Goal: Information Seeking & Learning: Check status

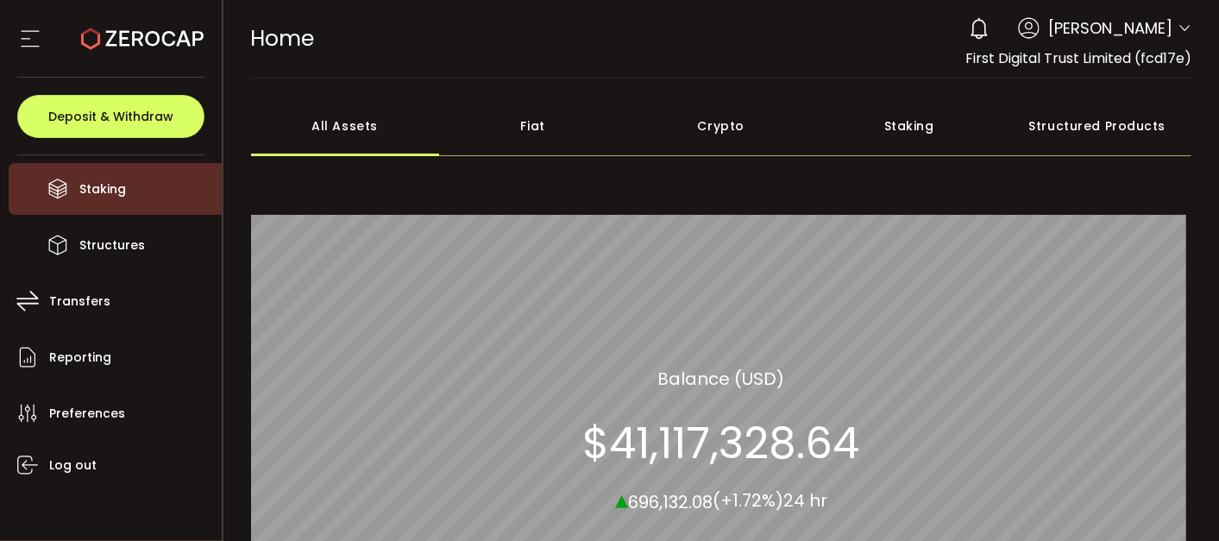
scroll to position [234, 0]
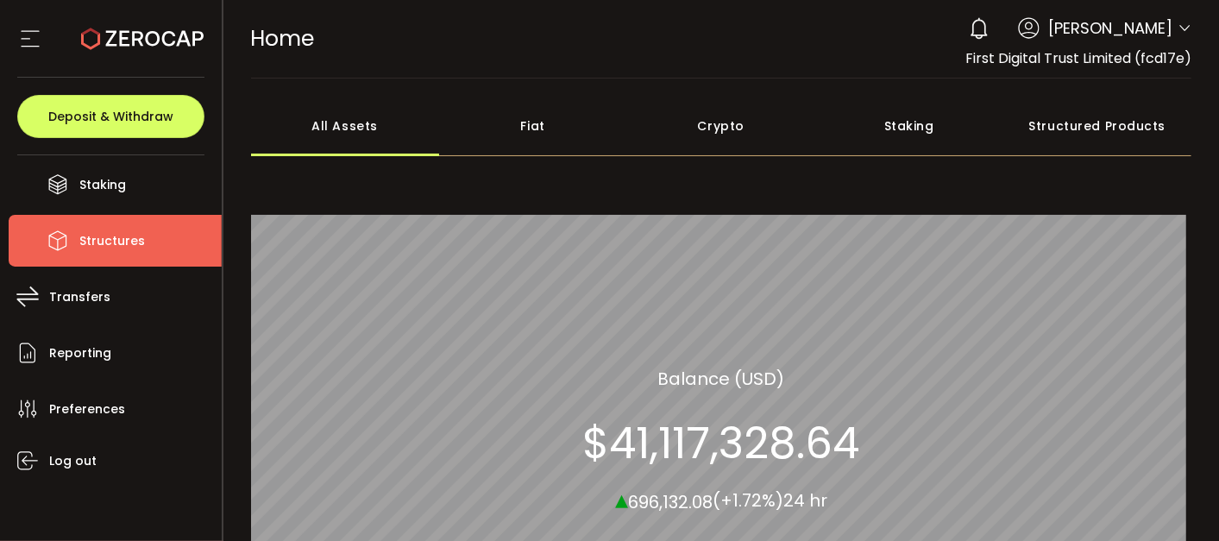
click at [136, 264] on li "Structures" at bounding box center [115, 241] width 213 height 52
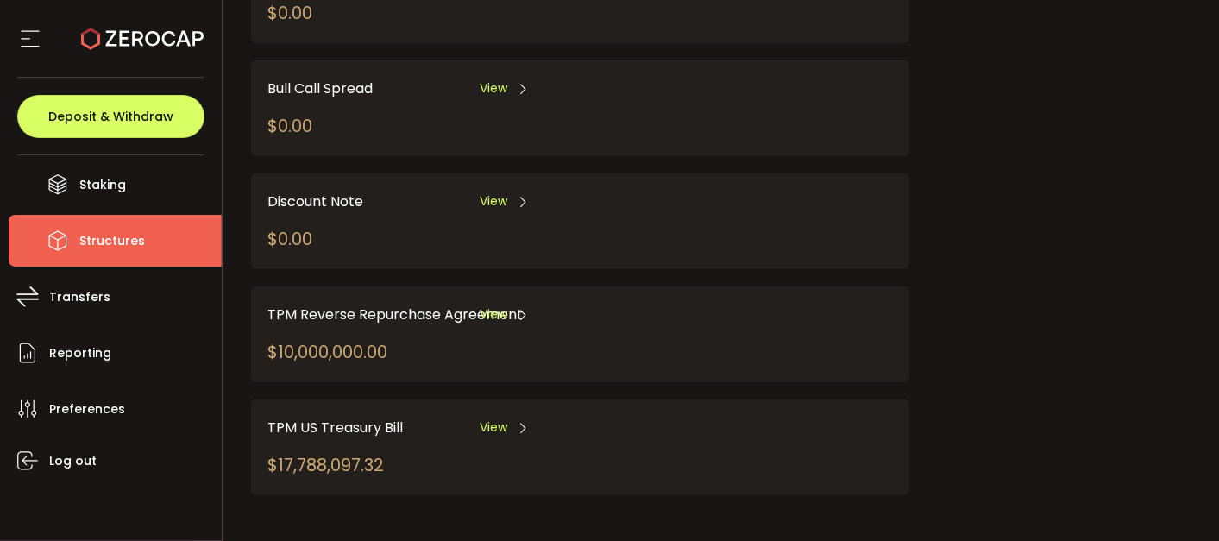
scroll to position [417, 0]
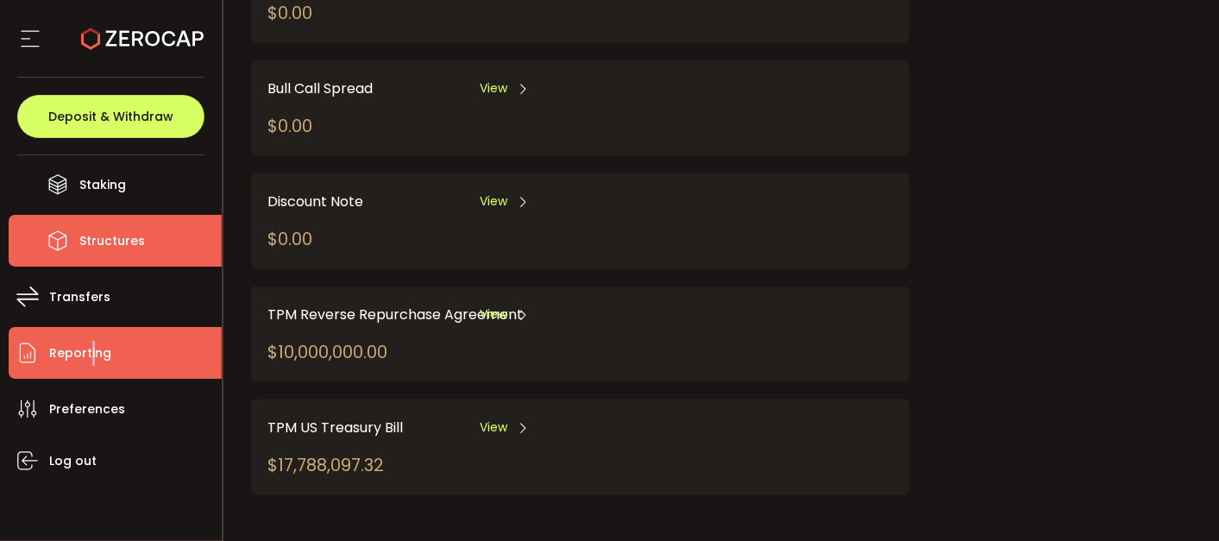
click at [91, 360] on span "Reporting" at bounding box center [80, 353] width 62 height 25
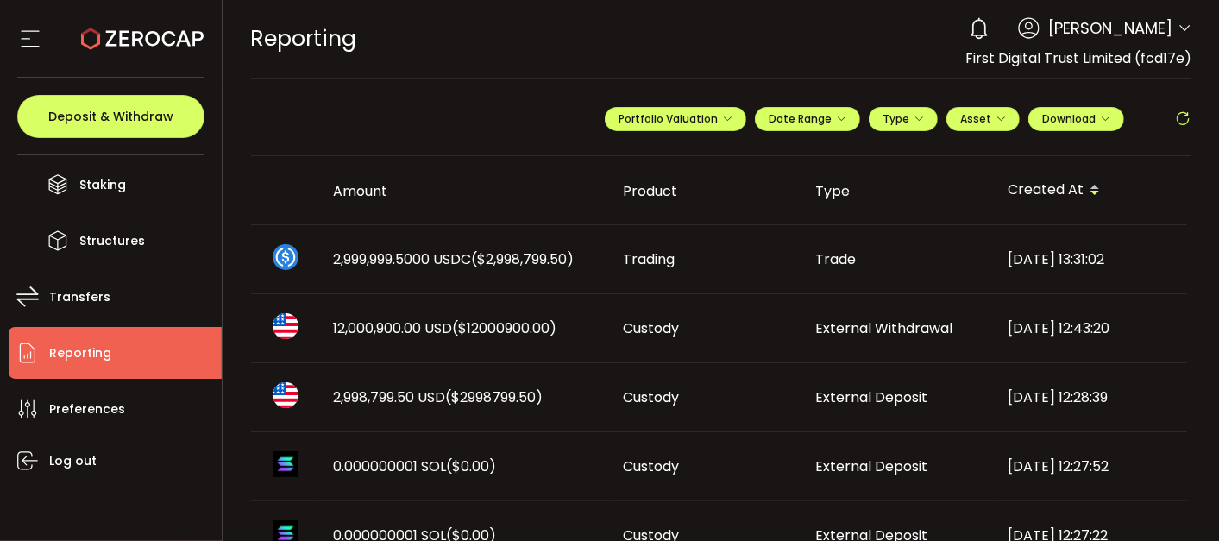
click at [205, 354] on li "Reporting" at bounding box center [115, 353] width 213 height 52
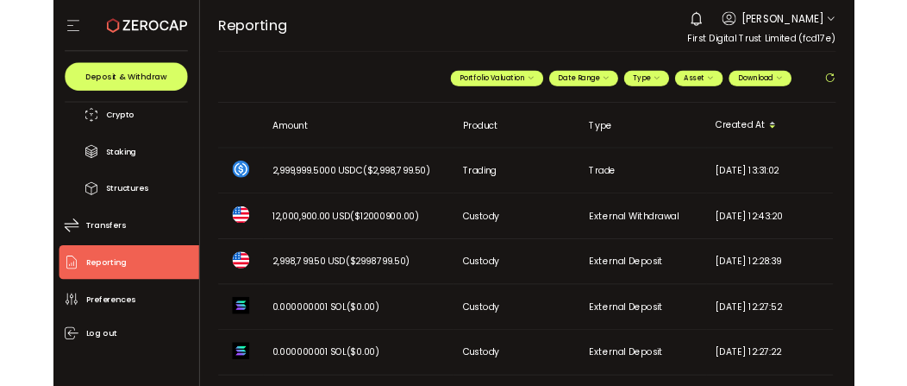
scroll to position [187, 0]
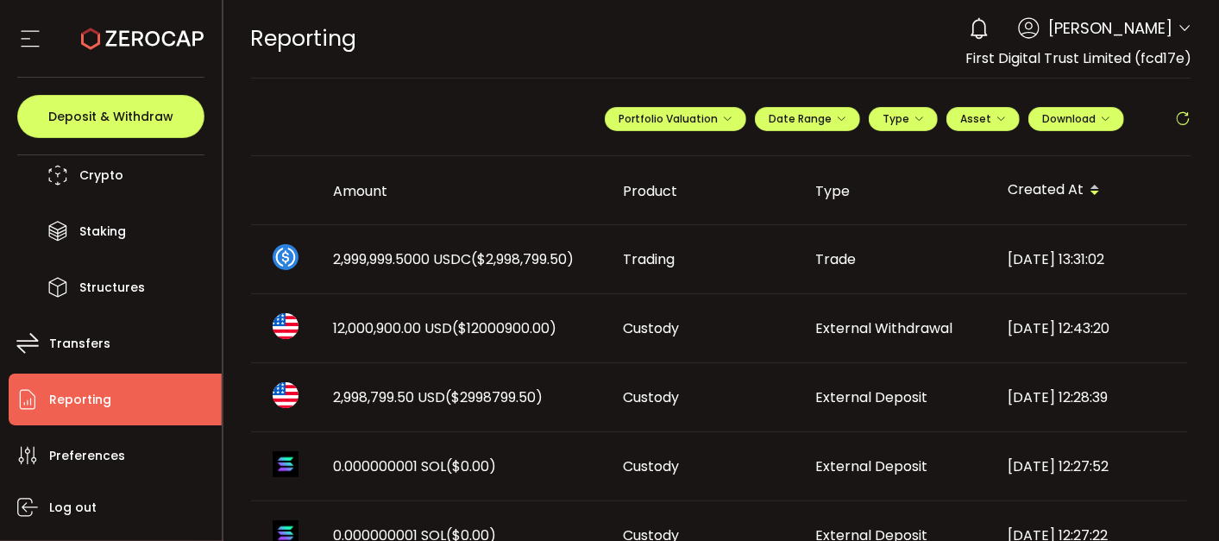
click at [1174, 125] on span at bounding box center [1182, 119] width 17 height 26
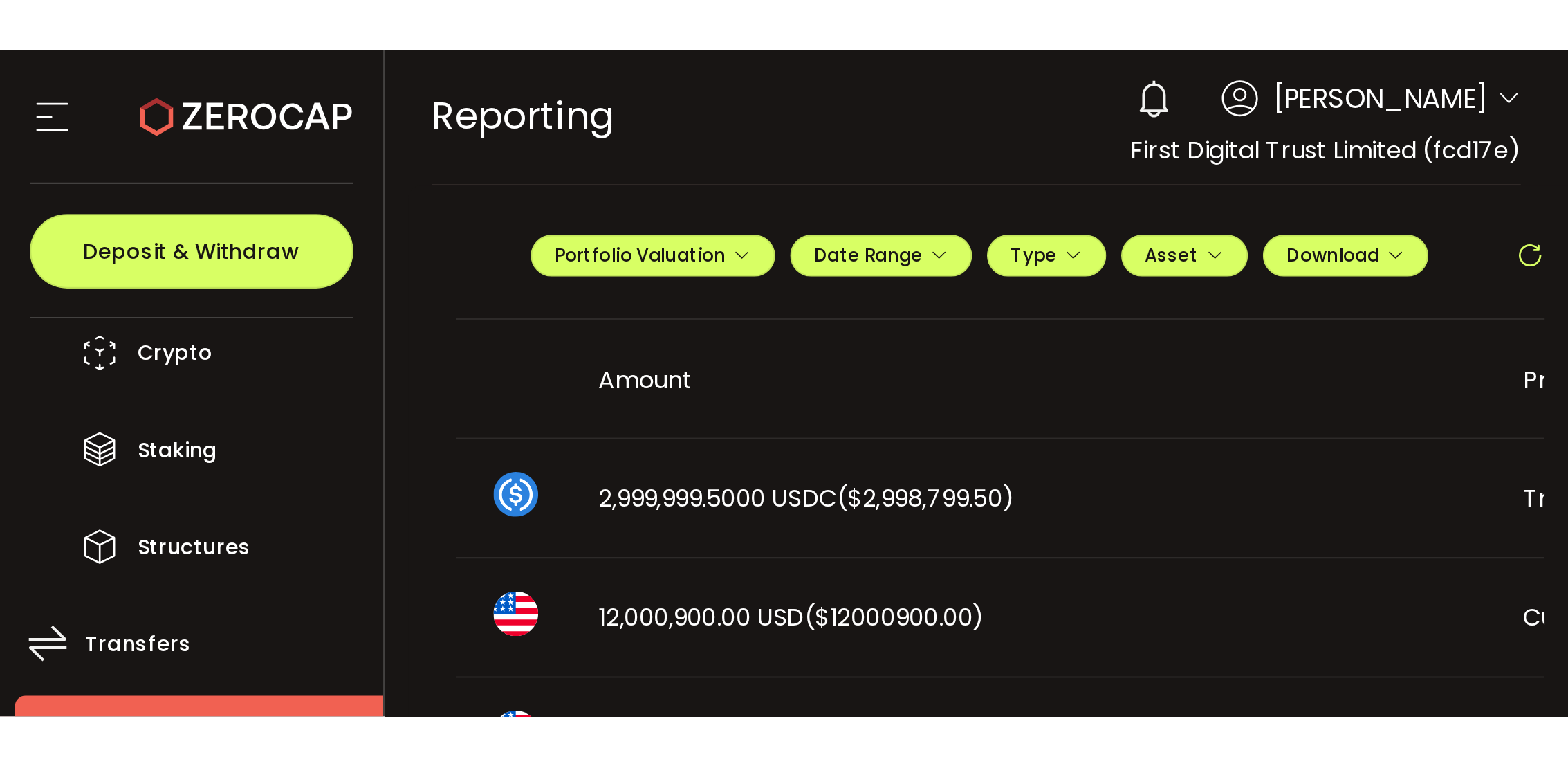
scroll to position [0, 0]
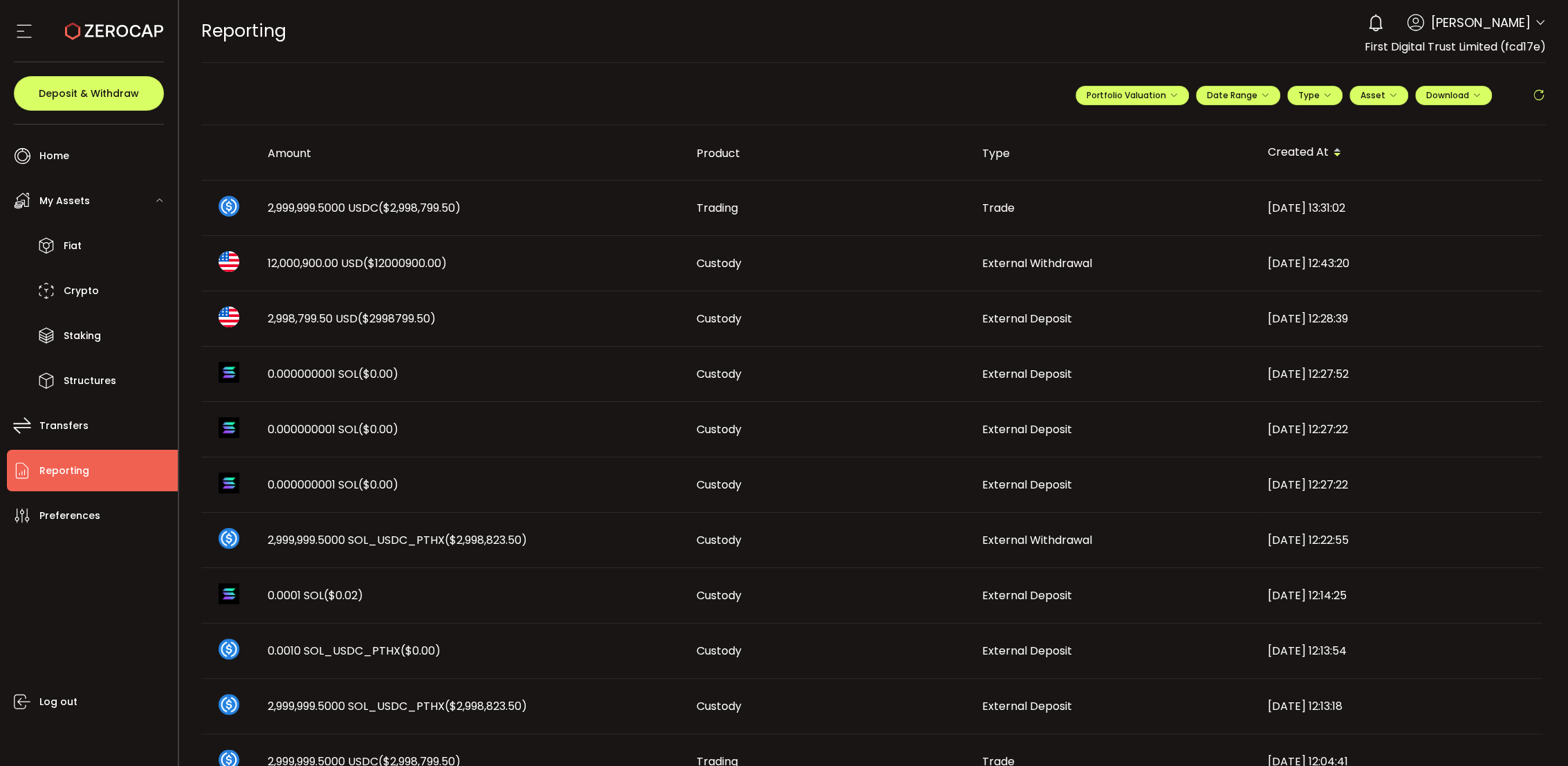
click at [977, 96] on main "**********" at bounding box center [873, 709] width 1390 height 1294
drag, startPoint x: 1533, startPoint y: 93, endPoint x: 1532, endPoint y: 102, distance: 9.1
click at [977, 97] on icon at bounding box center [1539, 95] width 14 height 14
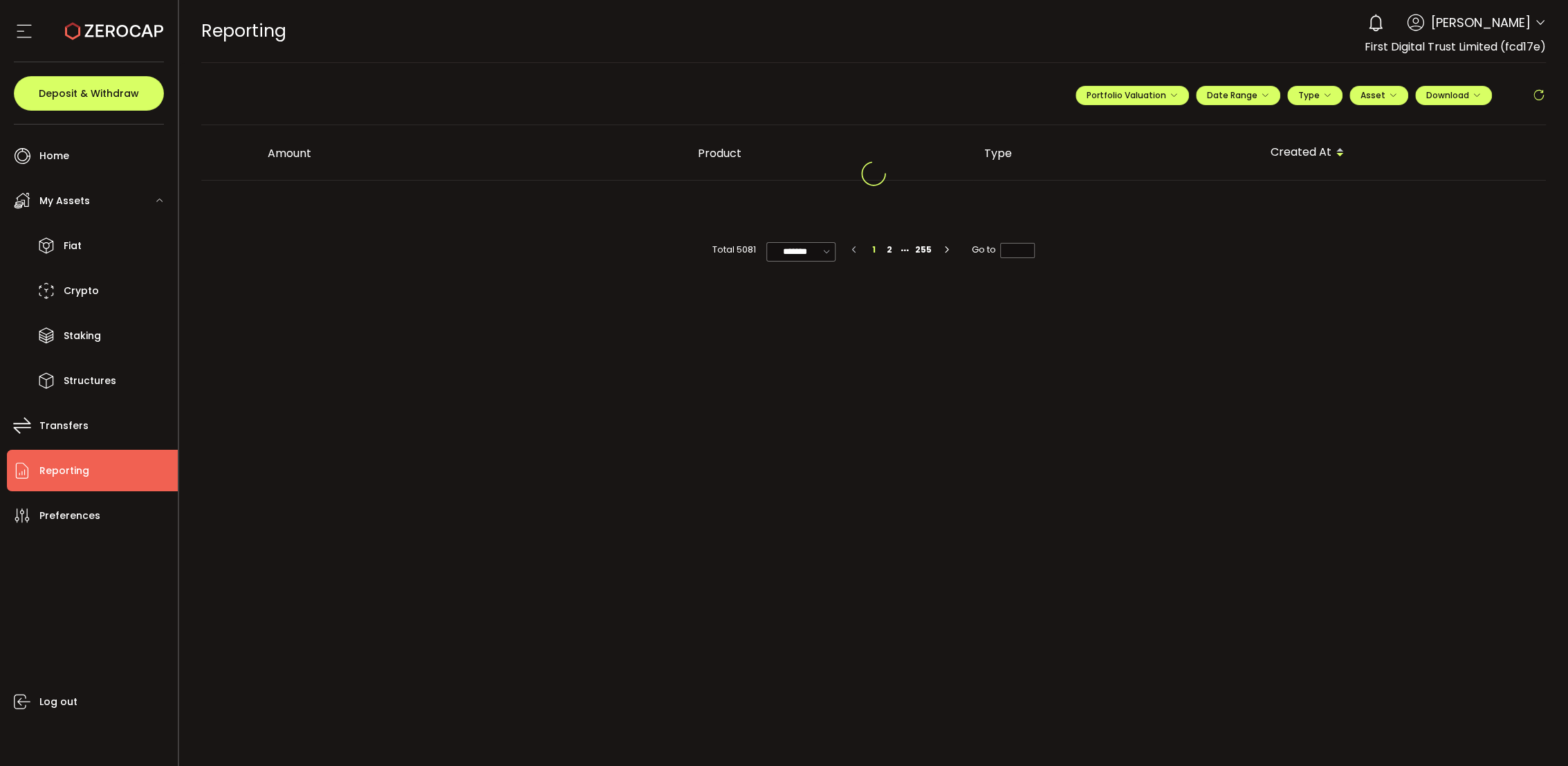
drag, startPoint x: 1086, startPoint y: 113, endPoint x: 1080, endPoint y: 122, distance: 10.8
click at [977, 114] on div "**********" at bounding box center [1311, 101] width 471 height 42
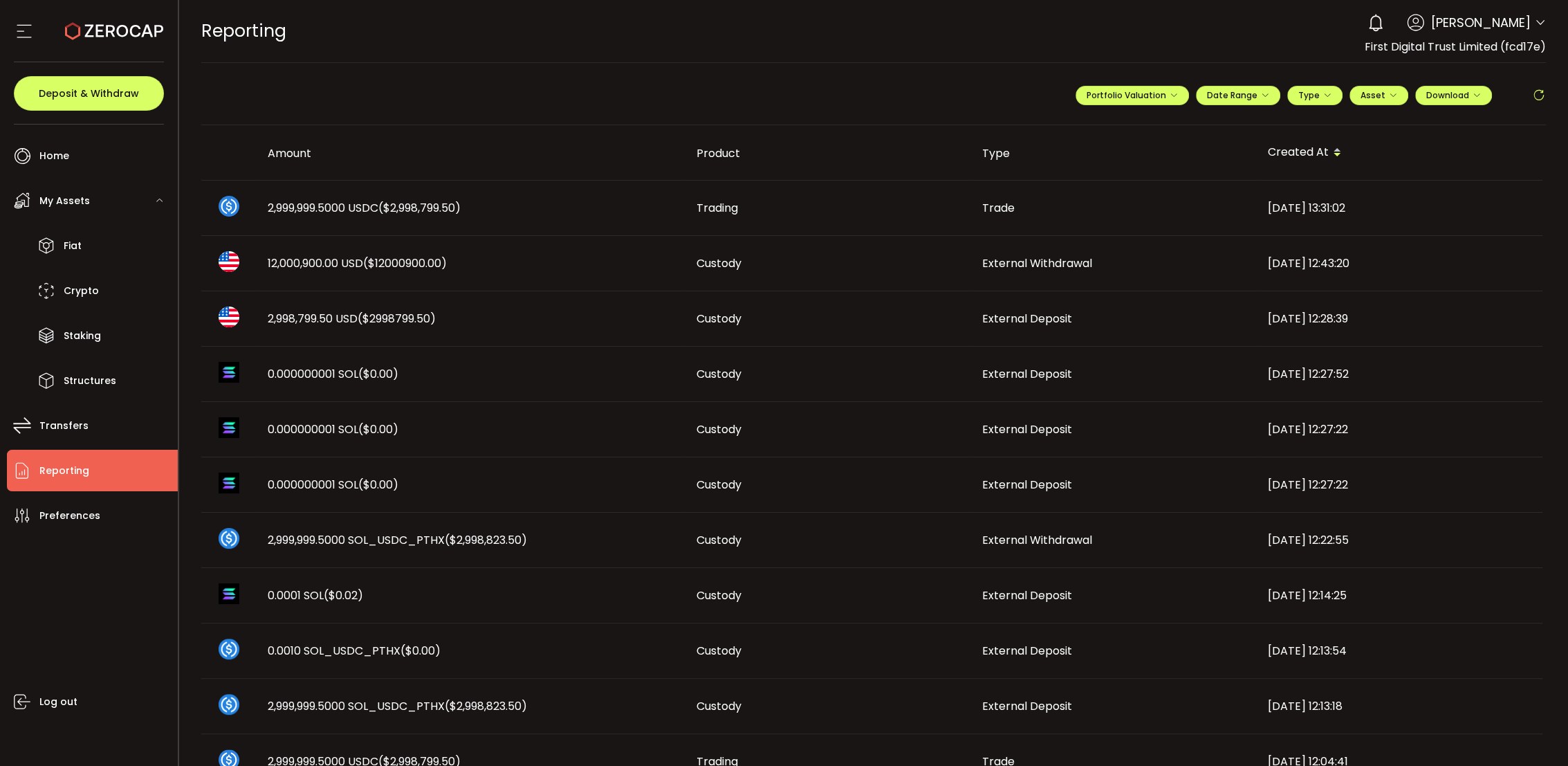
drag, startPoint x: 1538, startPoint y: 92, endPoint x: 1522, endPoint y: 126, distance: 37.6
click at [977, 93] on icon at bounding box center [1539, 95] width 14 height 14
click at [977, 98] on icon at bounding box center [1539, 95] width 14 height 14
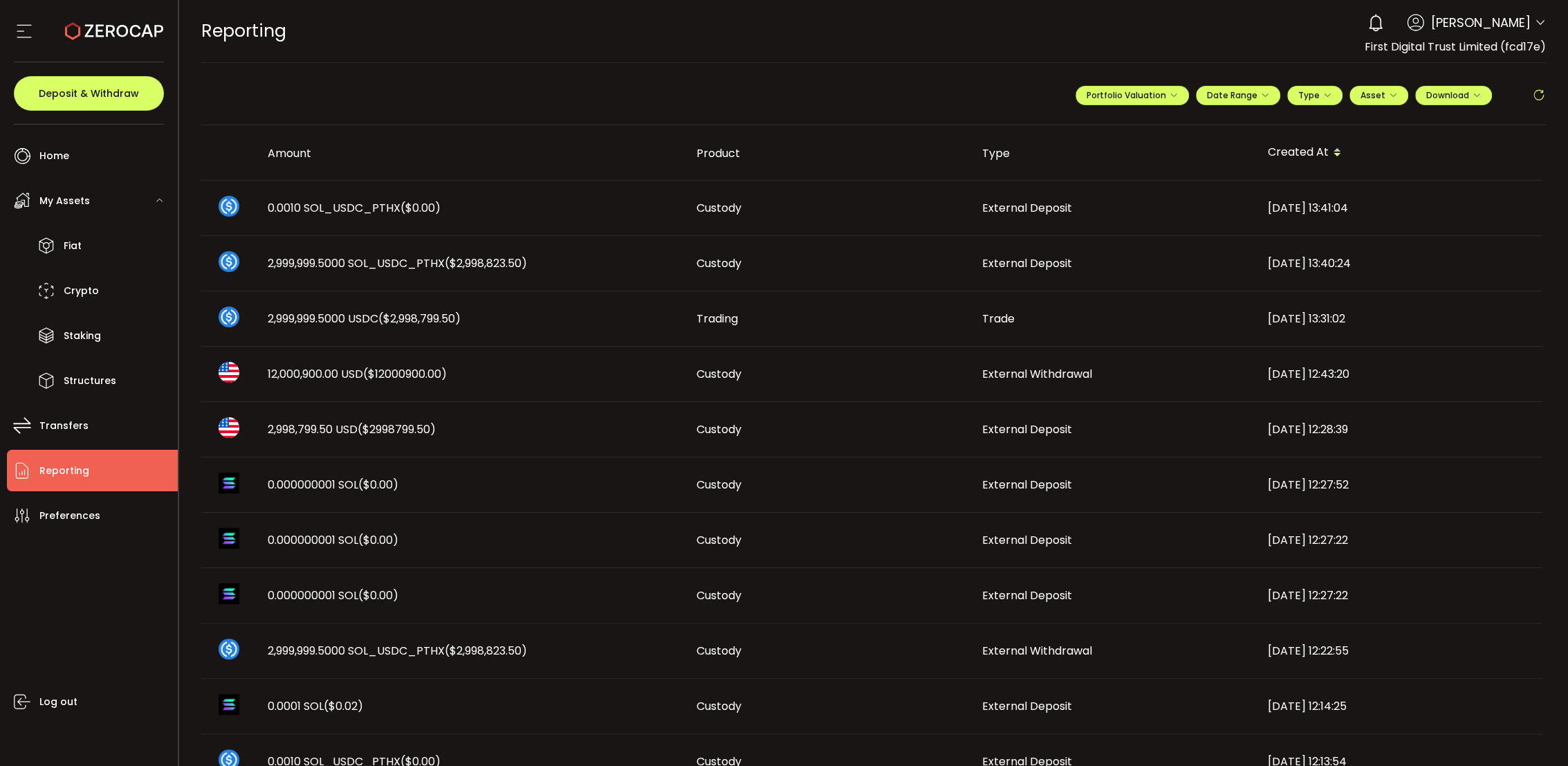
click at [977, 96] on icon at bounding box center [1539, 95] width 14 height 14
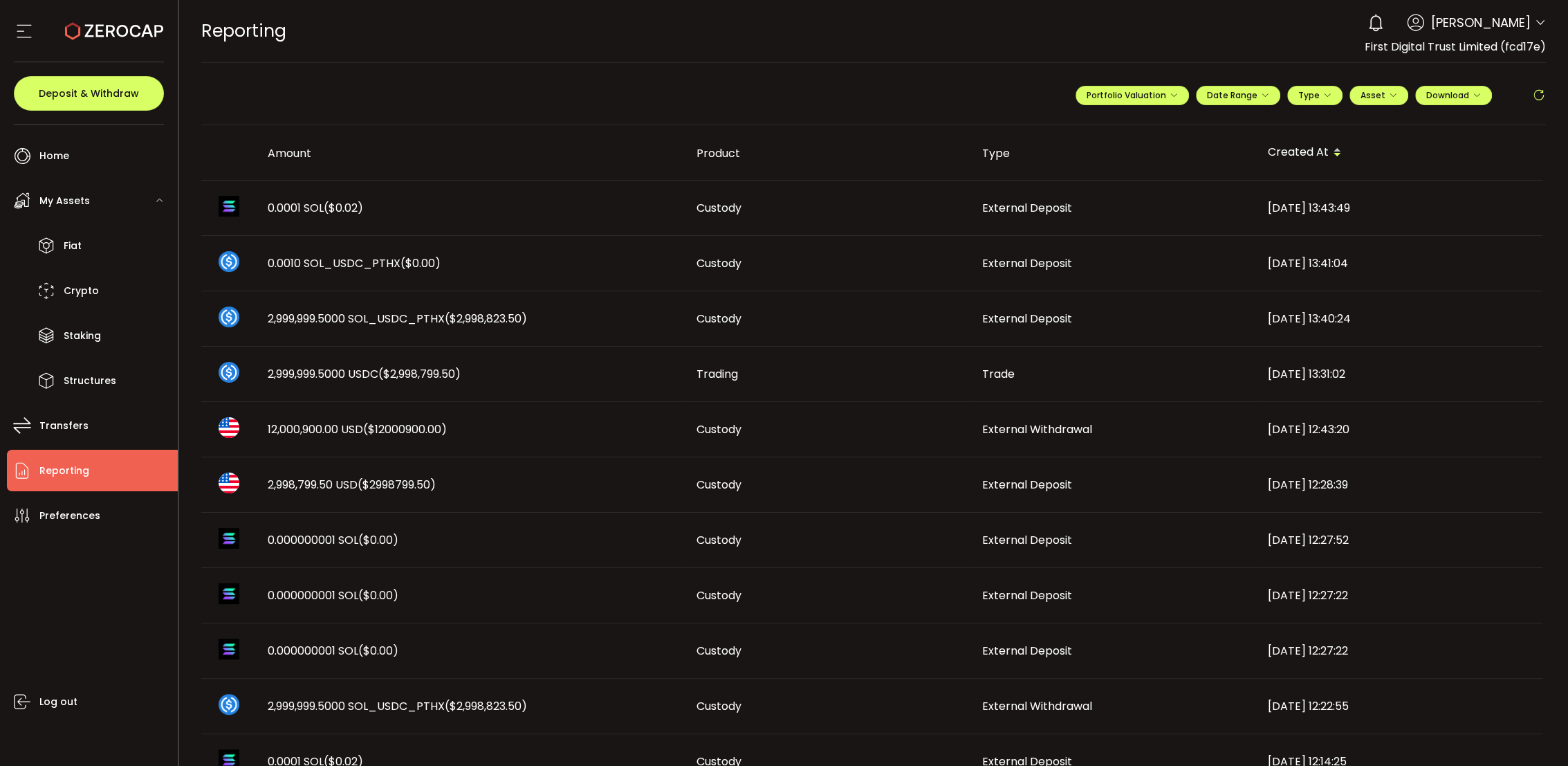
drag, startPoint x: 1534, startPoint y: 95, endPoint x: 1525, endPoint y: 99, distance: 9.8
click at [977, 94] on icon at bounding box center [1539, 95] width 14 height 14
click at [977, 91] on main "**********" at bounding box center [873, 709] width 1390 height 1294
click at [977, 91] on icon at bounding box center [1539, 95] width 14 height 14
click at [977, 99] on span at bounding box center [1515, 95] width 33 height 16
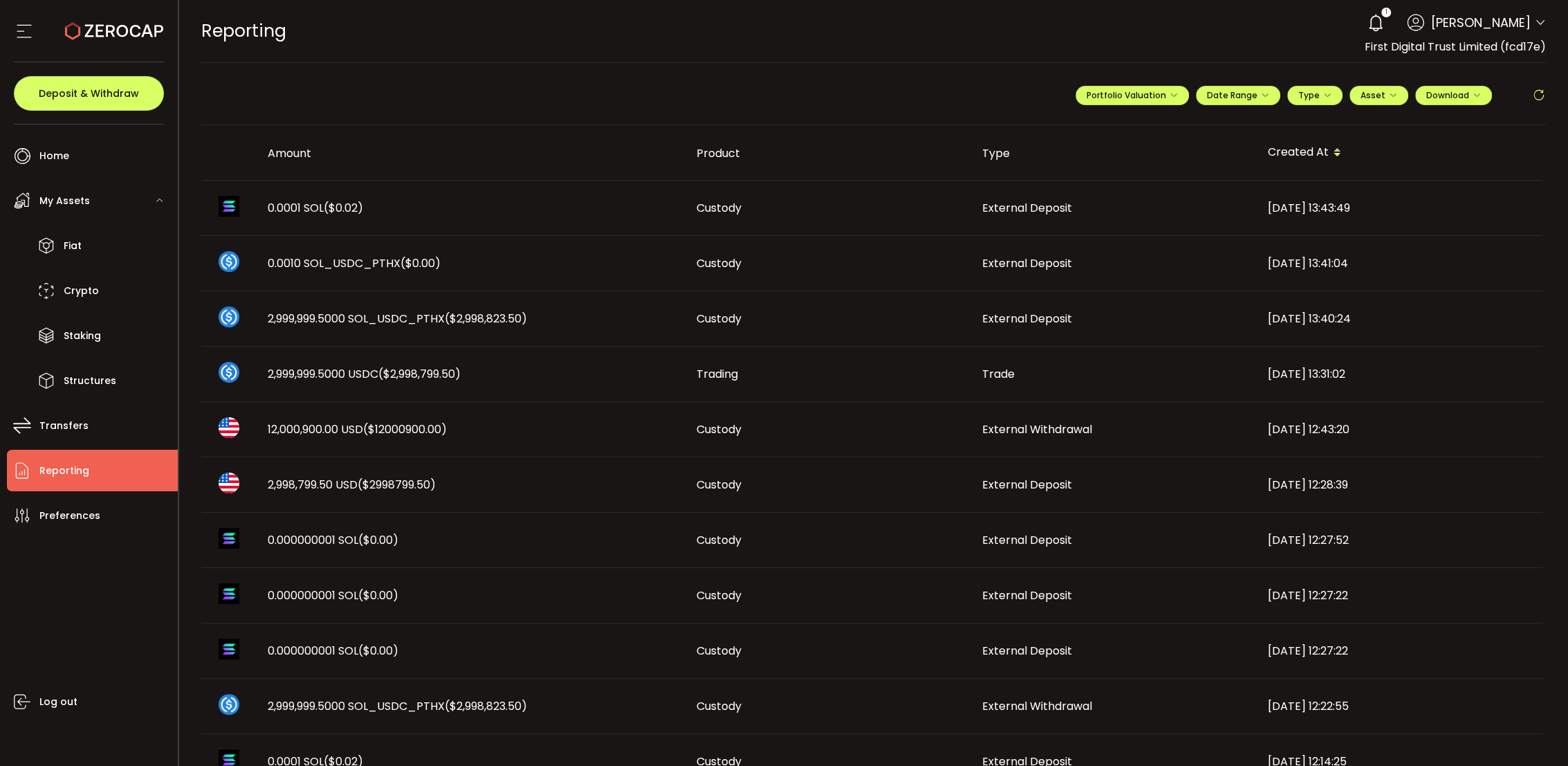
click at [977, 93] on icon at bounding box center [1539, 95] width 14 height 14
click at [442, 106] on div "**********" at bounding box center [874, 101] width 1346 height 48
click at [977, 89] on icon at bounding box center [1539, 95] width 14 height 14
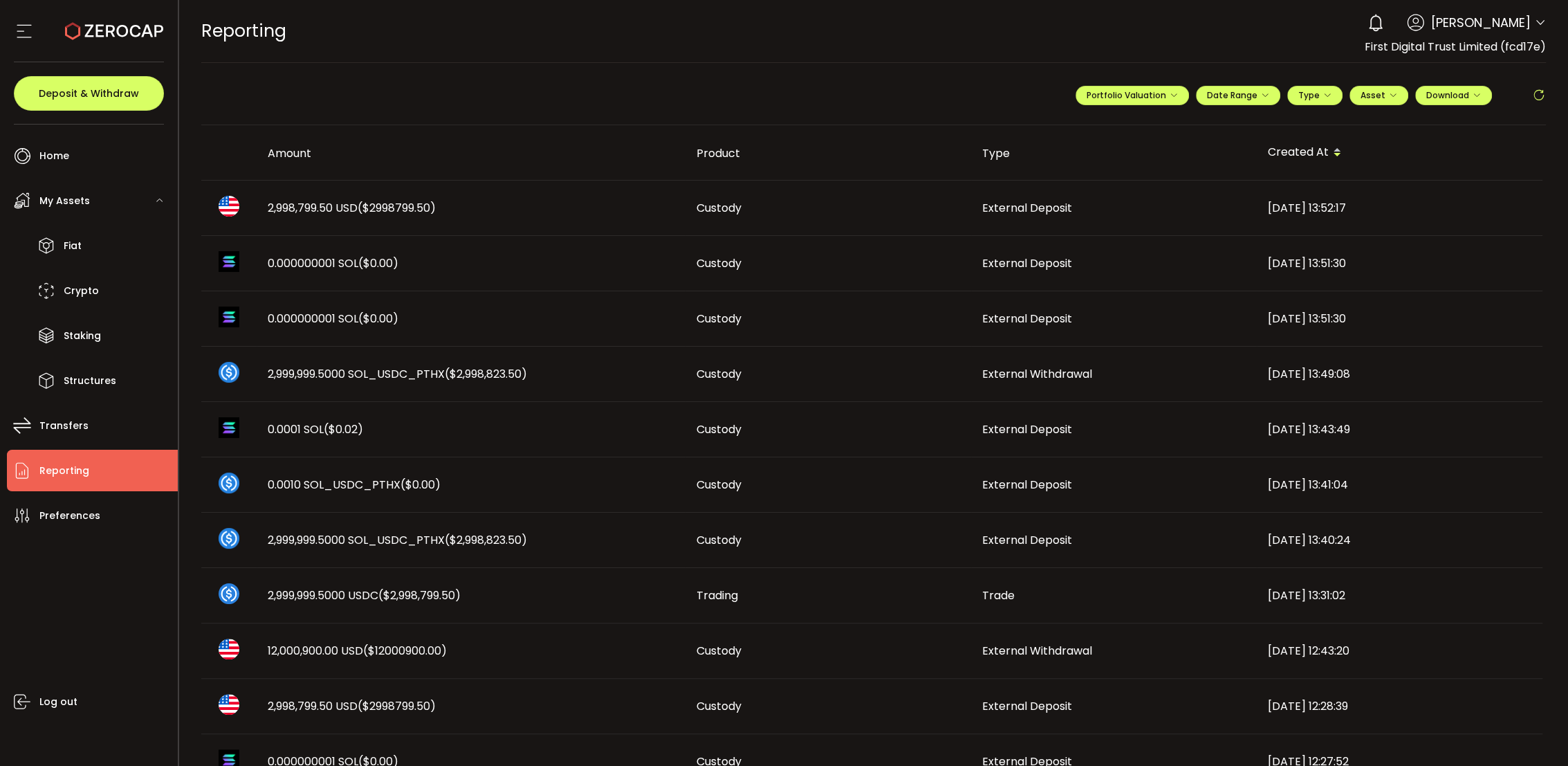
click at [600, 202] on div "2,998,799.50 USD ($2998799.50)" at bounding box center [471, 208] width 429 height 16
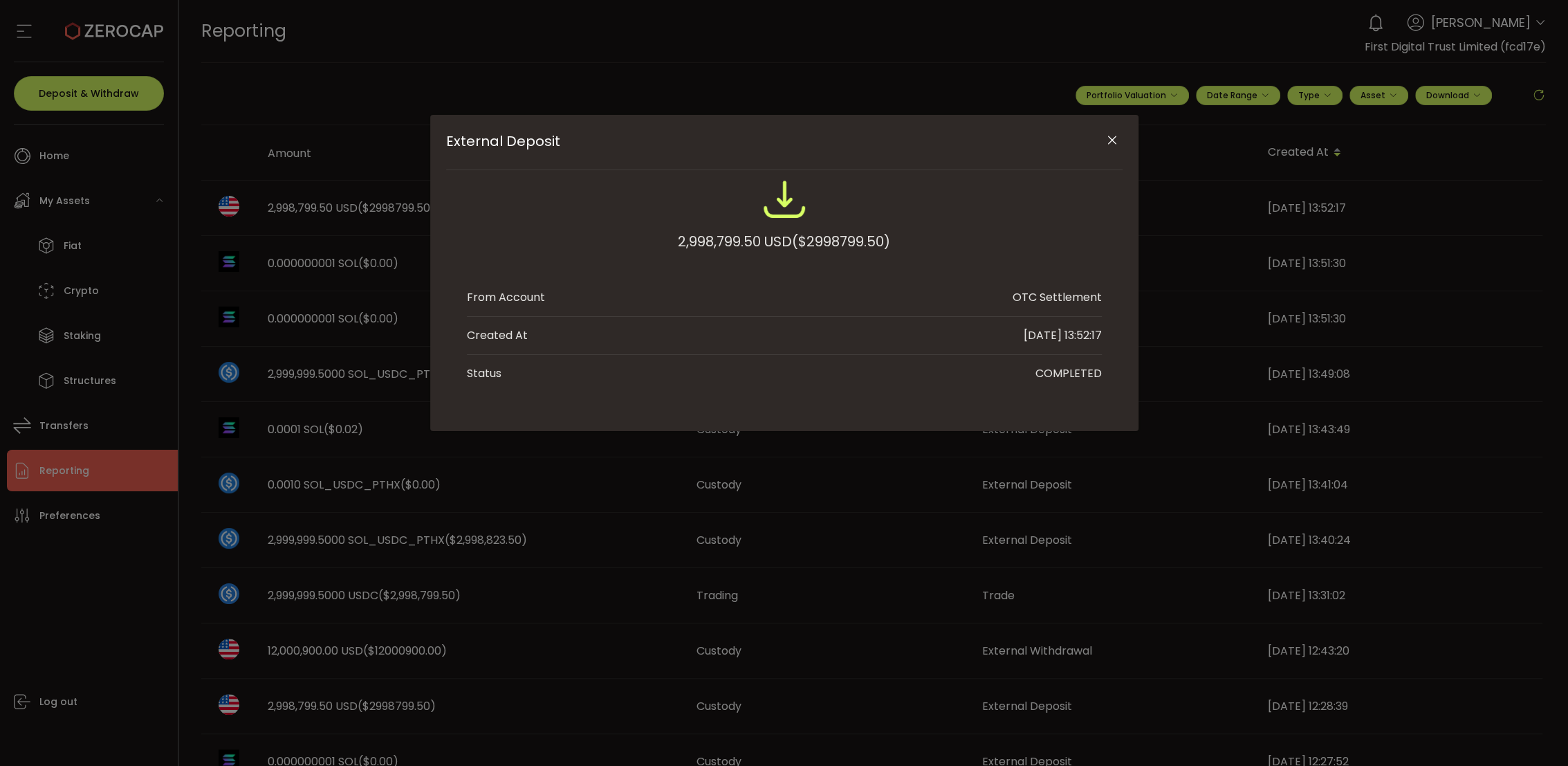
click at [829, 245] on span "($2998799.50)" at bounding box center [841, 241] width 98 height 25
copy span "2998799.50"
click at [977, 134] on button "Close" at bounding box center [1112, 140] width 24 height 24
